Goal: Contribute content

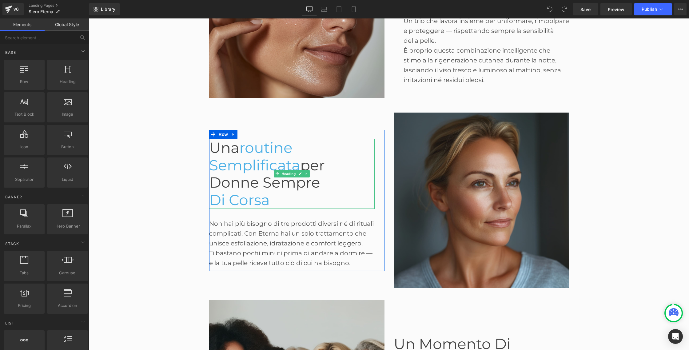
scroll to position [678, 0]
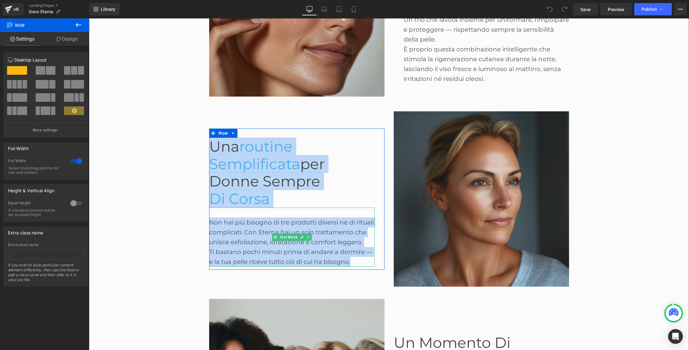
drag, startPoint x: 200, startPoint y: 145, endPoint x: 366, endPoint y: 260, distance: 202.6
click at [366, 260] on div "Before and After Images Concedi alla tua pelle un vero momento di riposo , ment…" at bounding box center [389, 195] width 600 height 943
copy div "Una routine semplificata per donne sempre di corsa Heading Non hai più bisogno …"
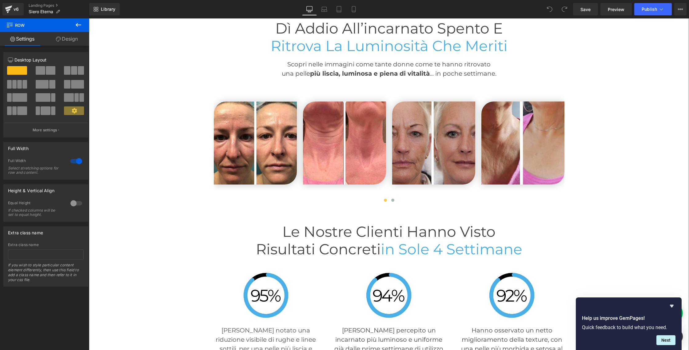
scroll to position [1544, 0]
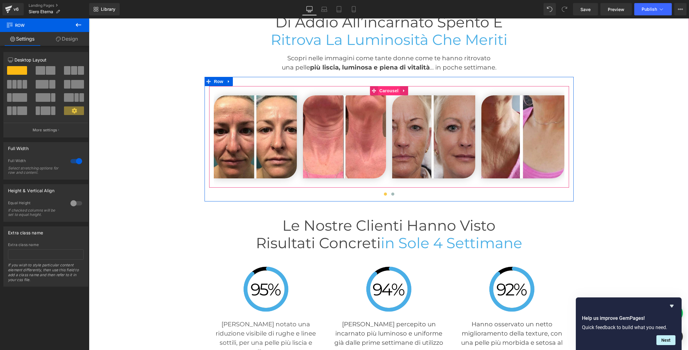
click at [384, 90] on span "Carousel" at bounding box center [389, 90] width 22 height 9
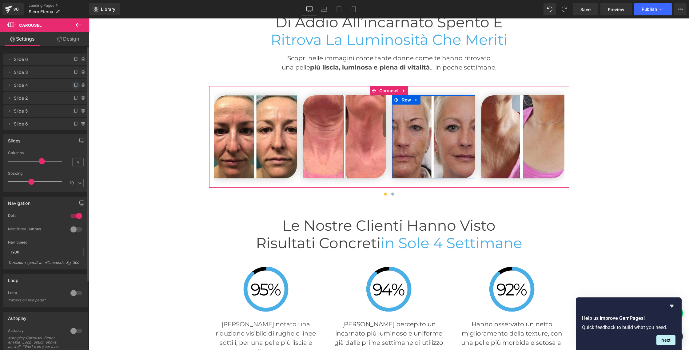
click at [73, 84] on icon at bounding box center [75, 85] width 5 height 5
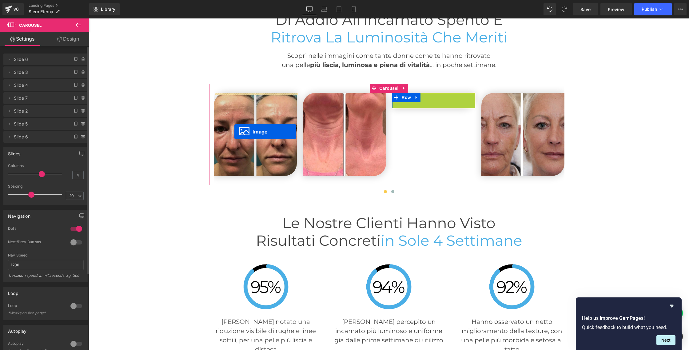
scroll to position [1545, 0]
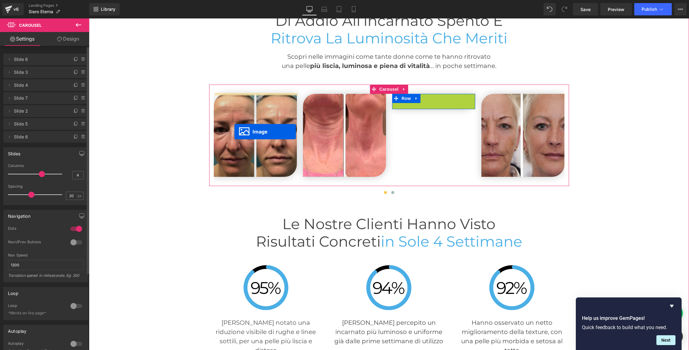
drag, startPoint x: 423, startPoint y: 137, endPoint x: 234, endPoint y: 132, distance: 188.9
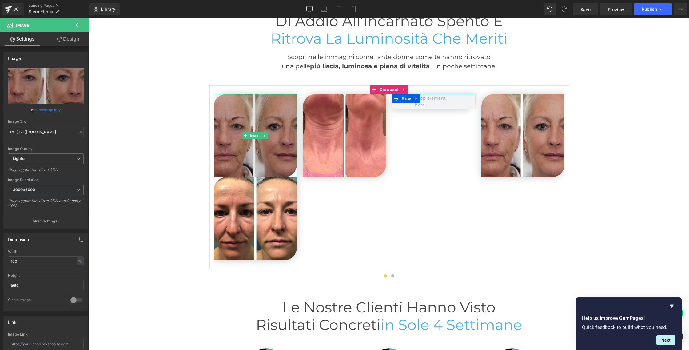
scroll to position [1544, 0]
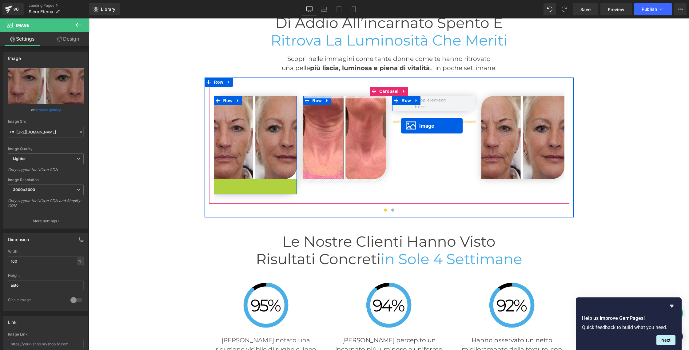
drag, startPoint x: 245, startPoint y: 222, endPoint x: 401, endPoint y: 126, distance: 183.3
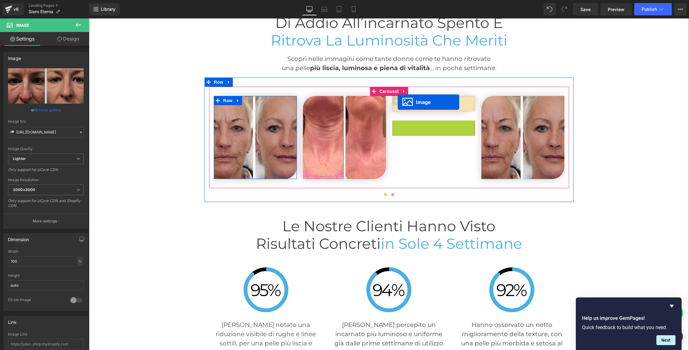
drag, startPoint x: 428, startPoint y: 152, endPoint x: 398, endPoint y: 102, distance: 58.5
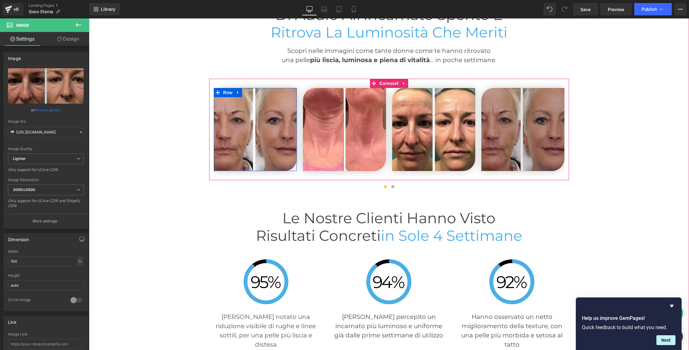
click at [501, 110] on img at bounding box center [522, 129] width 83 height 83
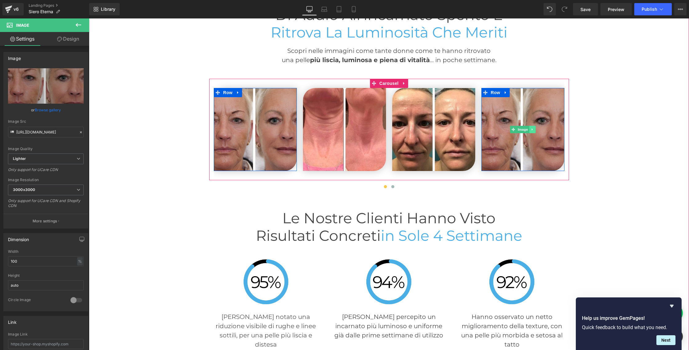
click at [532, 128] on icon at bounding box center [531, 130] width 3 height 4
click at [536, 129] on icon at bounding box center [535, 128] width 3 height 3
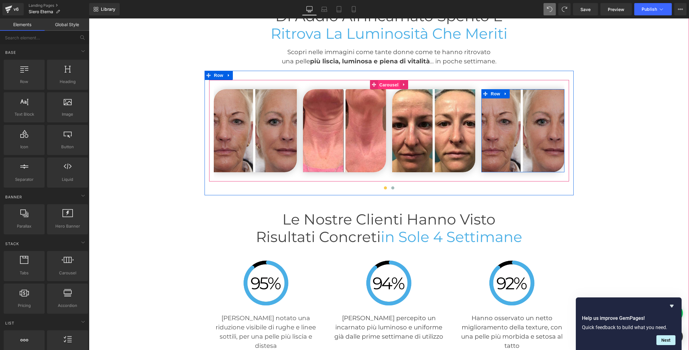
click at [387, 85] on span "Carousel" at bounding box center [389, 84] width 22 height 9
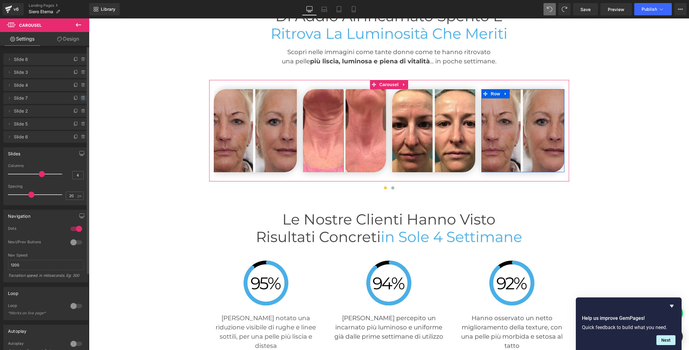
click at [81, 98] on icon at bounding box center [83, 98] width 5 height 5
click at [81, 98] on button "Delete" at bounding box center [76, 98] width 19 height 8
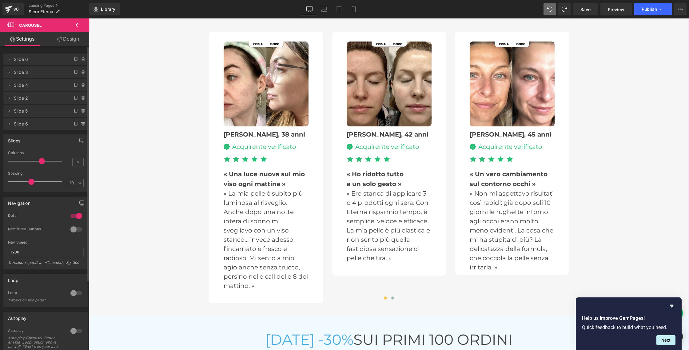
scroll to position [2007, 0]
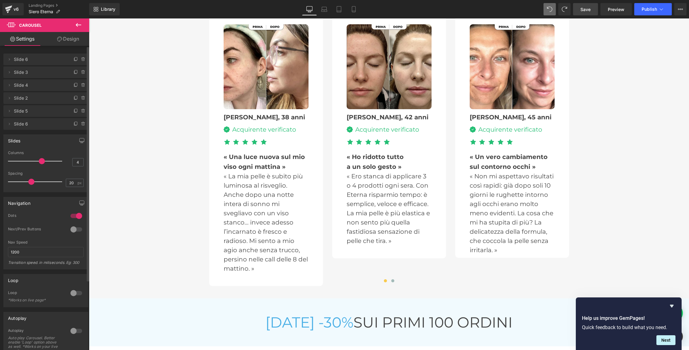
click at [594, 4] on link "Save" at bounding box center [585, 9] width 25 height 12
click at [647, 10] on span "Publish" at bounding box center [648, 9] width 15 height 5
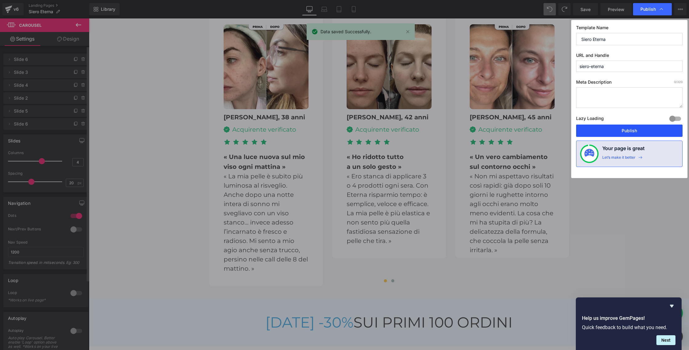
click at [641, 134] on button "Publish" at bounding box center [629, 131] width 106 height 12
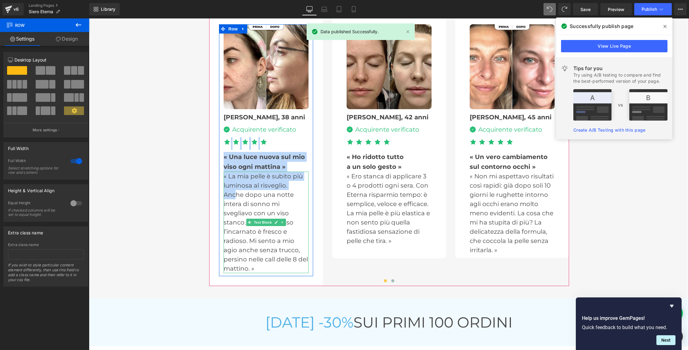
drag, startPoint x: 191, startPoint y: 151, endPoint x: 195, endPoint y: 175, distance: 25.0
click at [234, 193] on div "Il siero anti-età più amato dalle donne italiane 🇮🇹 Heading Valutato 4,8 su 5 H…" at bounding box center [389, 113] width 600 height 346
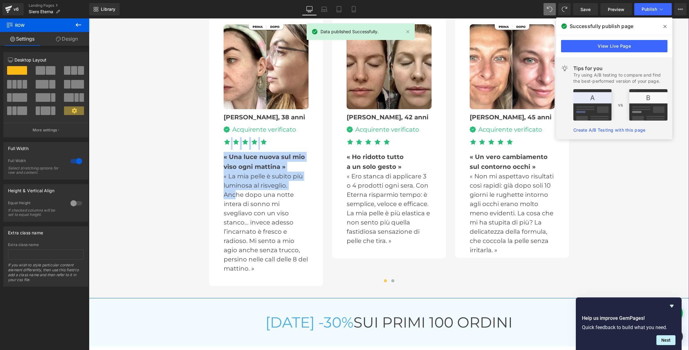
drag, startPoint x: 165, startPoint y: 161, endPoint x: 179, endPoint y: 155, distance: 15.4
click at [165, 161] on div "Il siero anti-età più amato dalle donne italiane 🇮🇹 Heading Valutato 4,8 su 5 H…" at bounding box center [389, 113] width 600 height 346
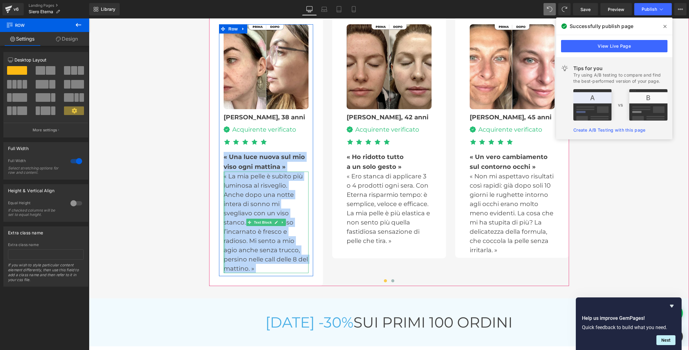
drag, startPoint x: 198, startPoint y: 166, endPoint x: 224, endPoint y: 255, distance: 92.5
click at [224, 255] on div "Il siero anti-età più amato dalle donne italiane 🇮🇹 Heading Valutato 4,8 su 5 H…" at bounding box center [389, 113] width 600 height 346
copy div "« Una luce nuova sul mio viso ogni mattina » Text Block « La mia pelle è subito…"
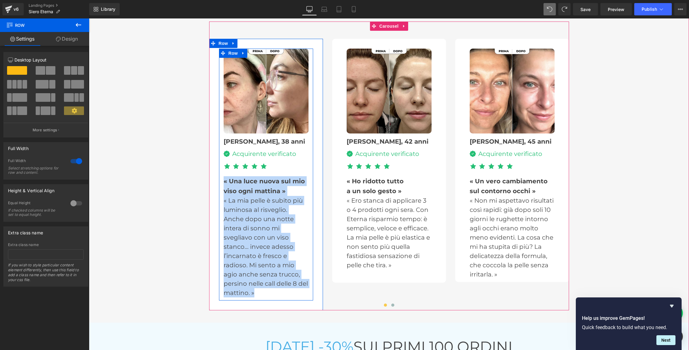
scroll to position [1974, 0]
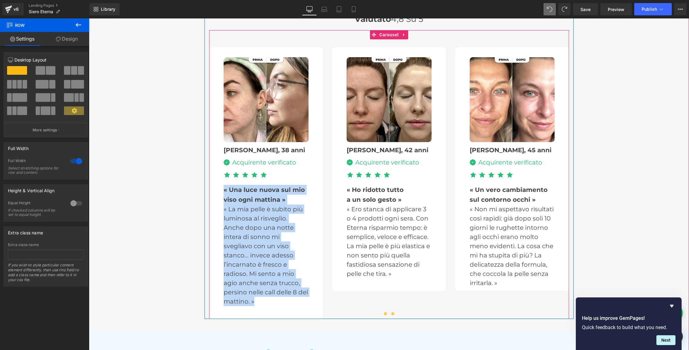
click at [393, 314] on span at bounding box center [392, 313] width 3 height 3
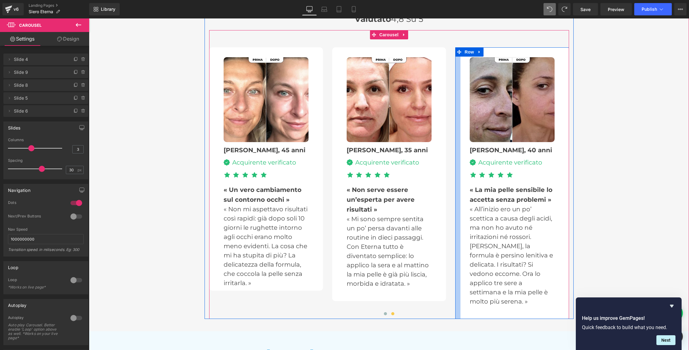
scroll to position [1976, 0]
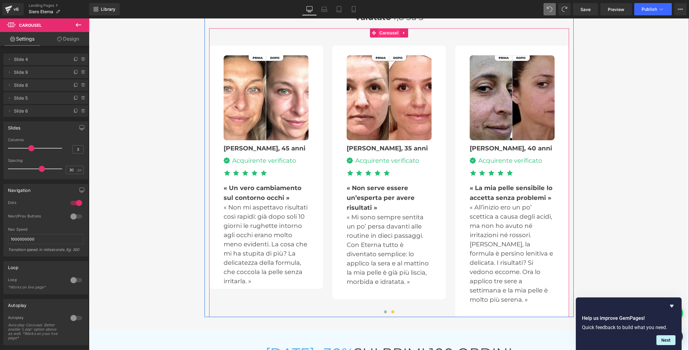
click at [391, 32] on span "Carousel" at bounding box center [389, 32] width 22 height 9
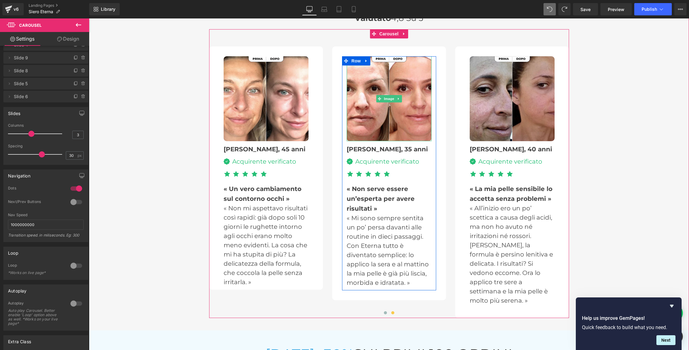
scroll to position [1973, 0]
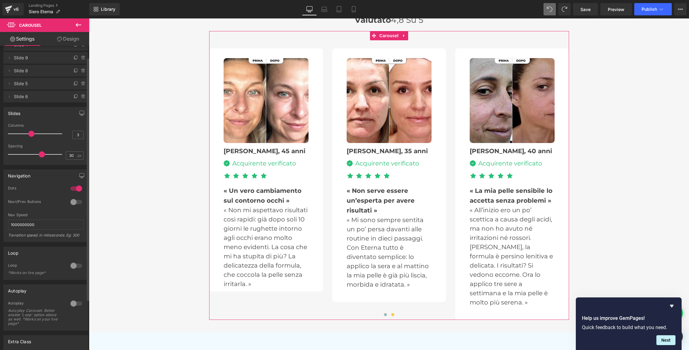
click at [19, 59] on span "Slide 9" at bounding box center [40, 58] width 52 height 12
click at [22, 72] on span "Slide 8" at bounding box center [40, 71] width 52 height 12
click at [7, 70] on icon at bounding box center [9, 70] width 5 height 5
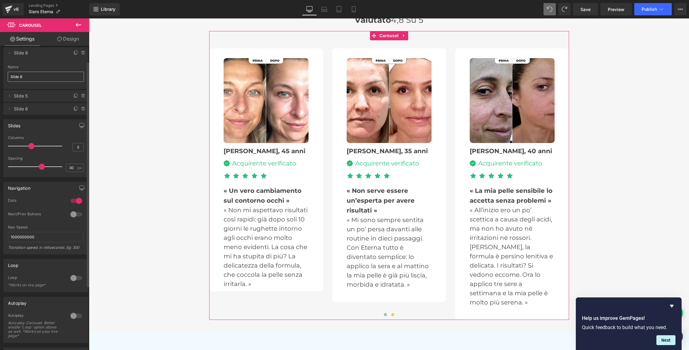
scroll to position [0, 0]
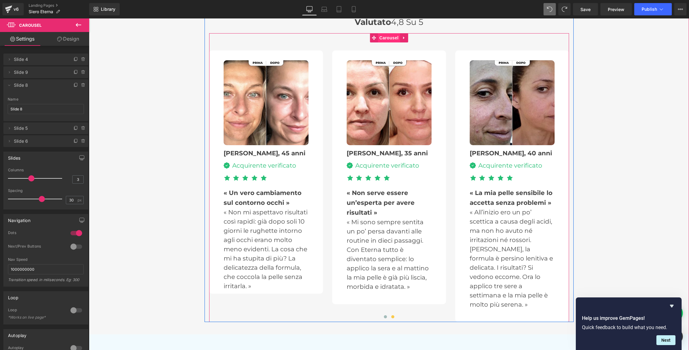
click at [386, 41] on span "Carousel" at bounding box center [389, 37] width 22 height 9
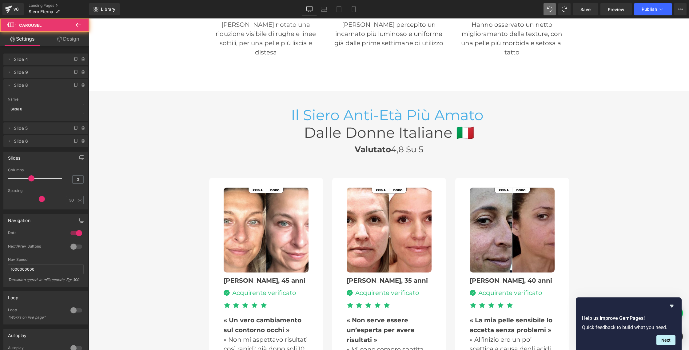
scroll to position [1835, 0]
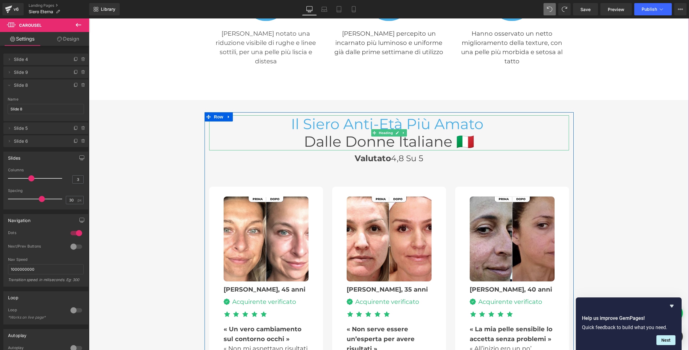
click at [369, 123] on span "Il siero anti-età" at bounding box center [347, 124] width 112 height 18
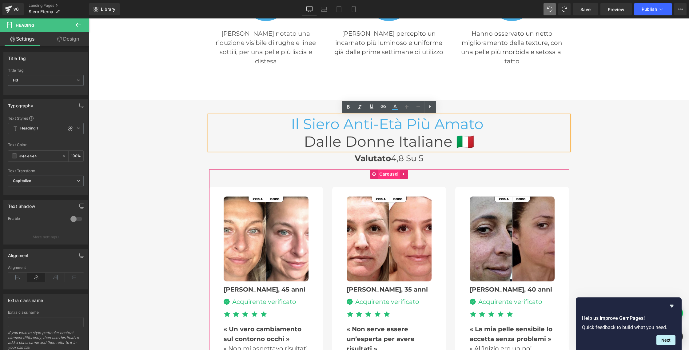
click at [384, 176] on span "Carousel" at bounding box center [389, 173] width 22 height 9
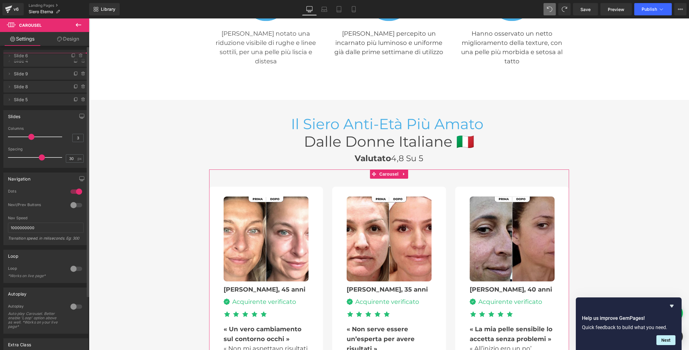
drag, startPoint x: 19, startPoint y: 111, endPoint x: 18, endPoint y: 56, distance: 55.4
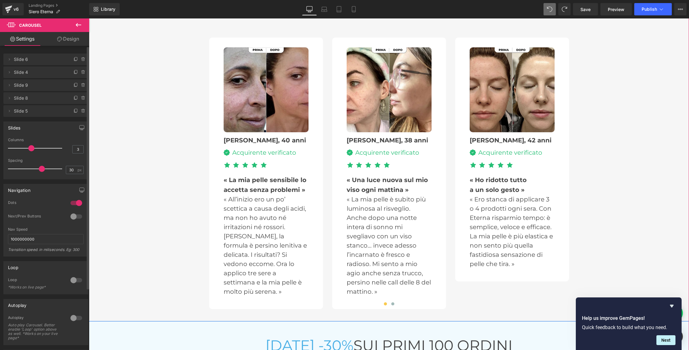
scroll to position [1988, 0]
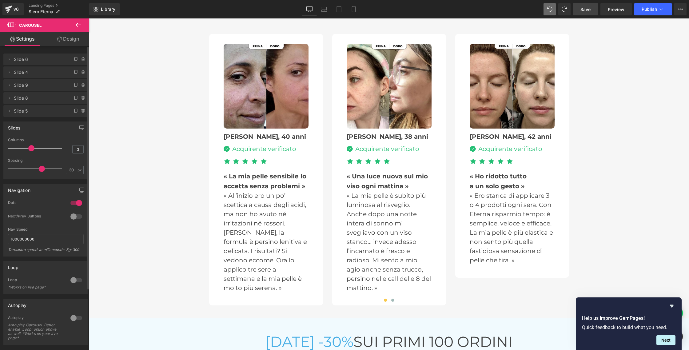
click at [584, 11] on span "Save" at bounding box center [585, 9] width 10 height 6
click at [644, 10] on span "Publish" at bounding box center [648, 9] width 15 height 5
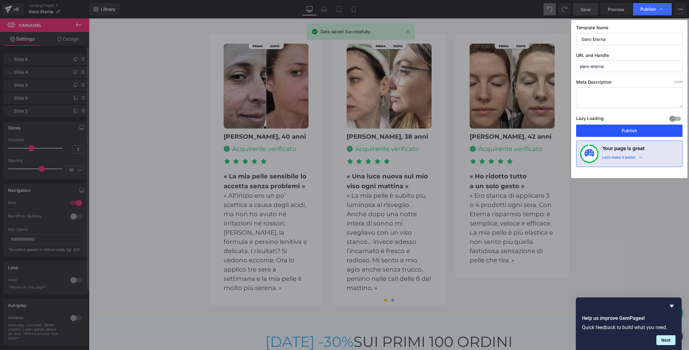
click at [644, 128] on button "Publish" at bounding box center [629, 131] width 106 height 12
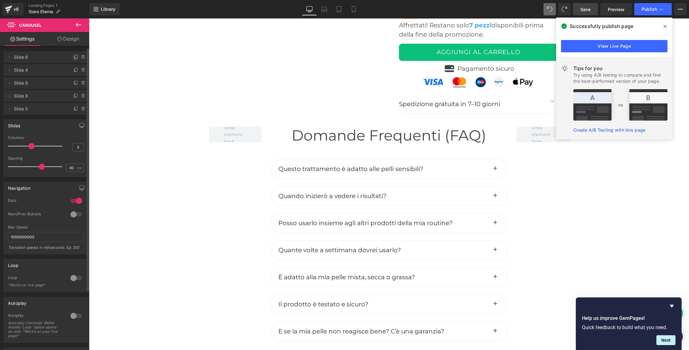
scroll to position [1, 0]
click at [10, 11] on icon at bounding box center [8, 9] width 7 height 15
